Goal: Task Accomplishment & Management: Use online tool/utility

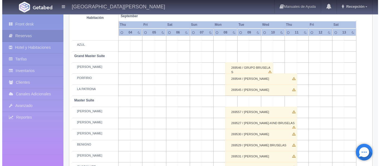
scroll to position [111, 0]
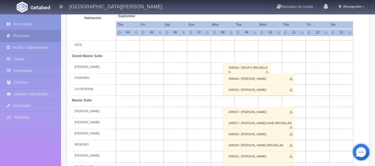
click at [180, 92] on td at bounding box center [182, 90] width 12 height 11
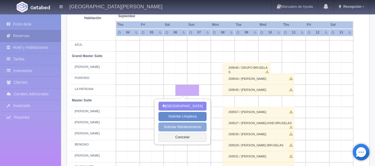
click at [175, 127] on button "Solicitar Mantenimiento" at bounding box center [183, 127] width 48 height 9
select select "Mantenimiento"
type input "06-09-2025"
type input "07-09-2025"
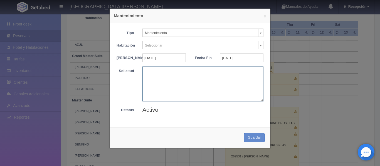
click at [175, 83] on textarea at bounding box center [202, 84] width 121 height 35
type textarea "Bloqueo Carolina Mercado"
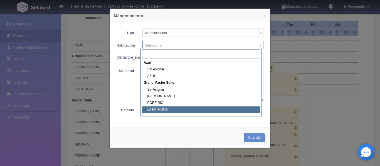
select select "1918_LA PATRONA"
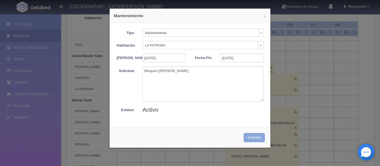
click at [251, 143] on button "Guardar" at bounding box center [253, 137] width 21 height 9
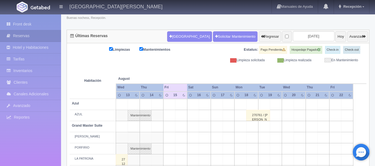
scroll to position [41, 0]
click at [311, 38] on input "2025-08-15" at bounding box center [314, 36] width 42 height 10
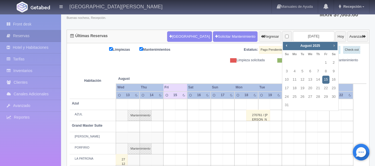
click at [336, 46] on span "Next" at bounding box center [334, 45] width 4 height 4
click at [333, 66] on link "6" at bounding box center [333, 63] width 7 height 8
type input "[DATE]"
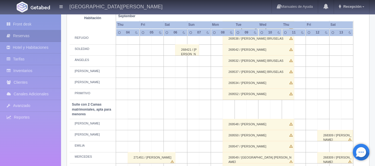
scroll to position [306, 0]
